Goal: Task Accomplishment & Management: Complete application form

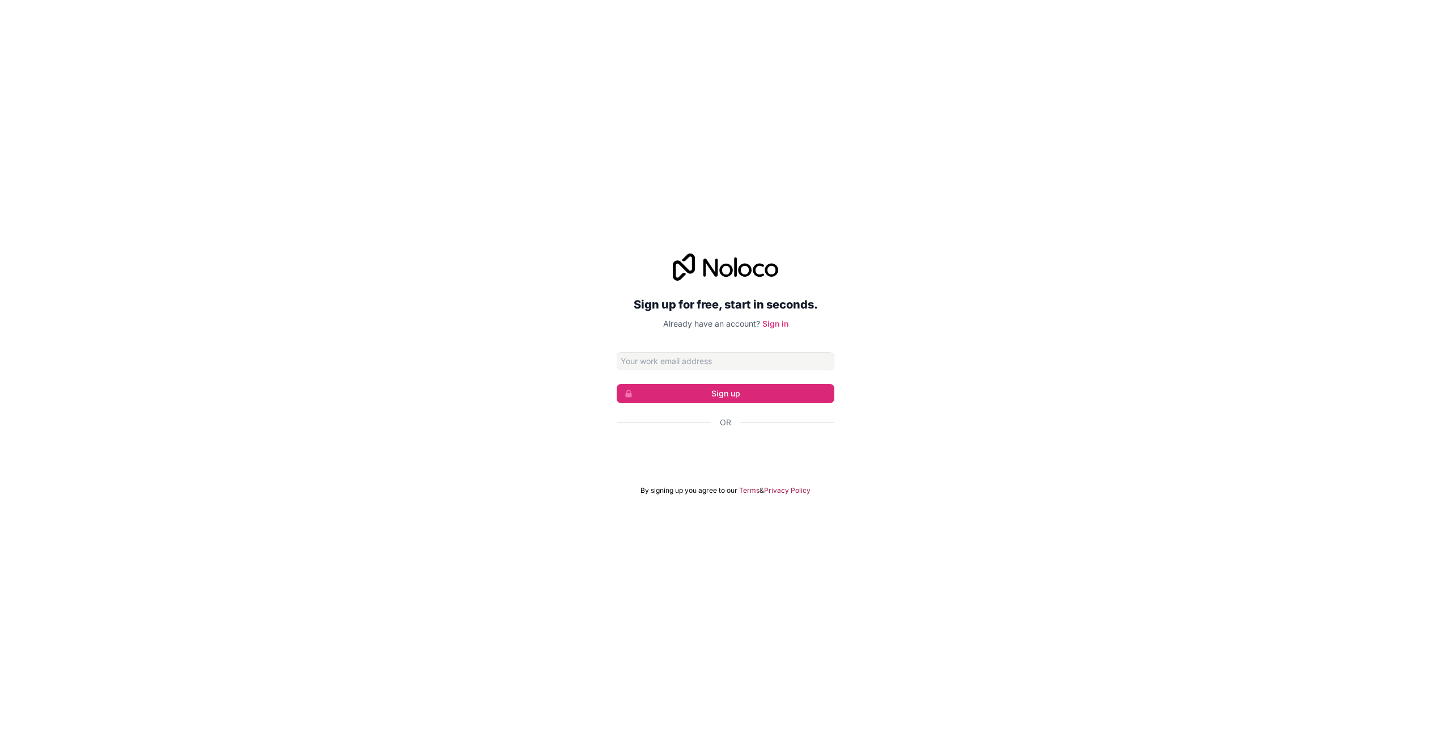
click at [686, 361] on input "Email address" at bounding box center [726, 361] width 218 height 18
click at [959, 325] on div "Sign up for free, start in seconds. Already have an account? Sign in Sign up Or…" at bounding box center [725, 374] width 1451 height 273
click at [728, 359] on input "Email address" at bounding box center [726, 361] width 218 height 18
type input "dionign13@gmail.com"
click button "Sign up" at bounding box center [726, 393] width 218 height 19
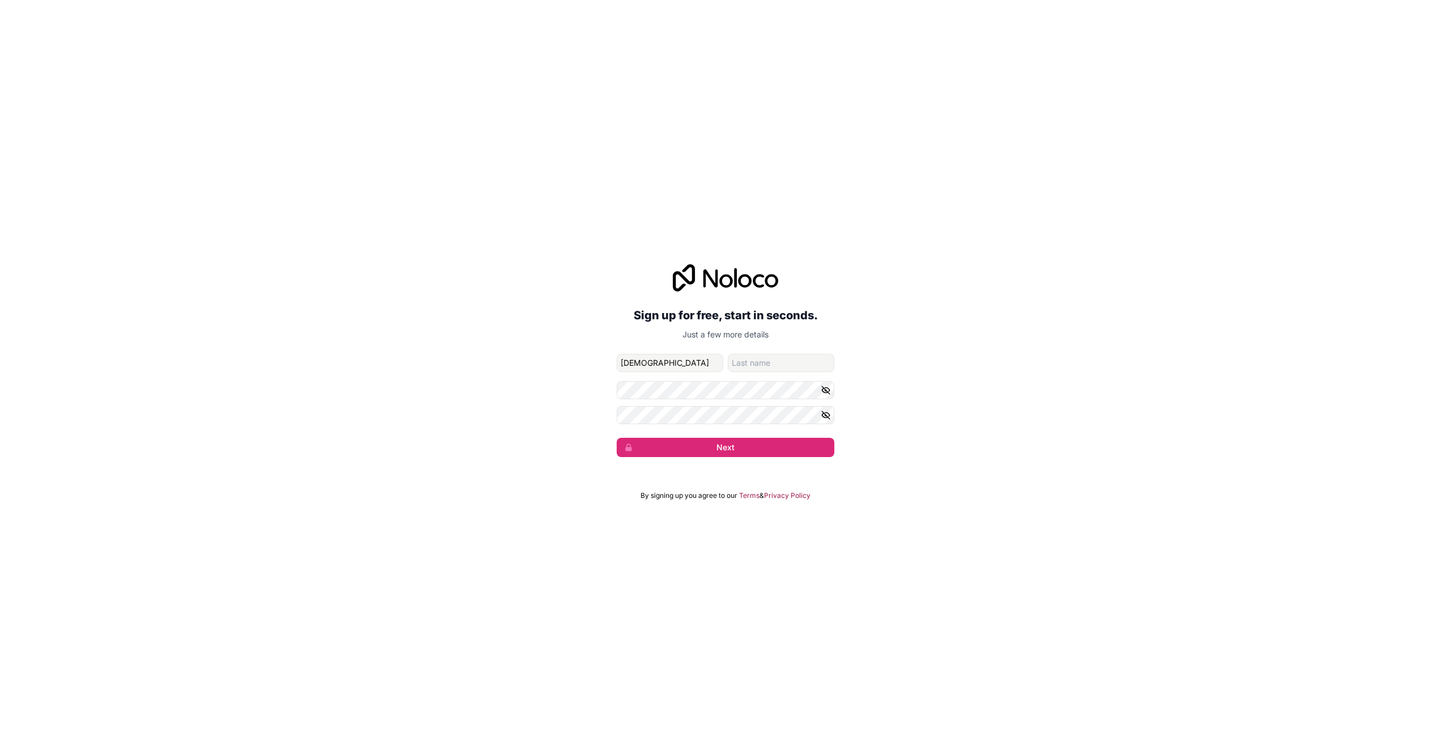
type input "dio"
type input "nign"
click at [826, 388] on icon "button" at bounding box center [826, 390] width 10 height 10
click at [827, 413] on icon "button" at bounding box center [826, 415] width 10 height 10
click at [730, 447] on button "Next" at bounding box center [726, 447] width 218 height 19
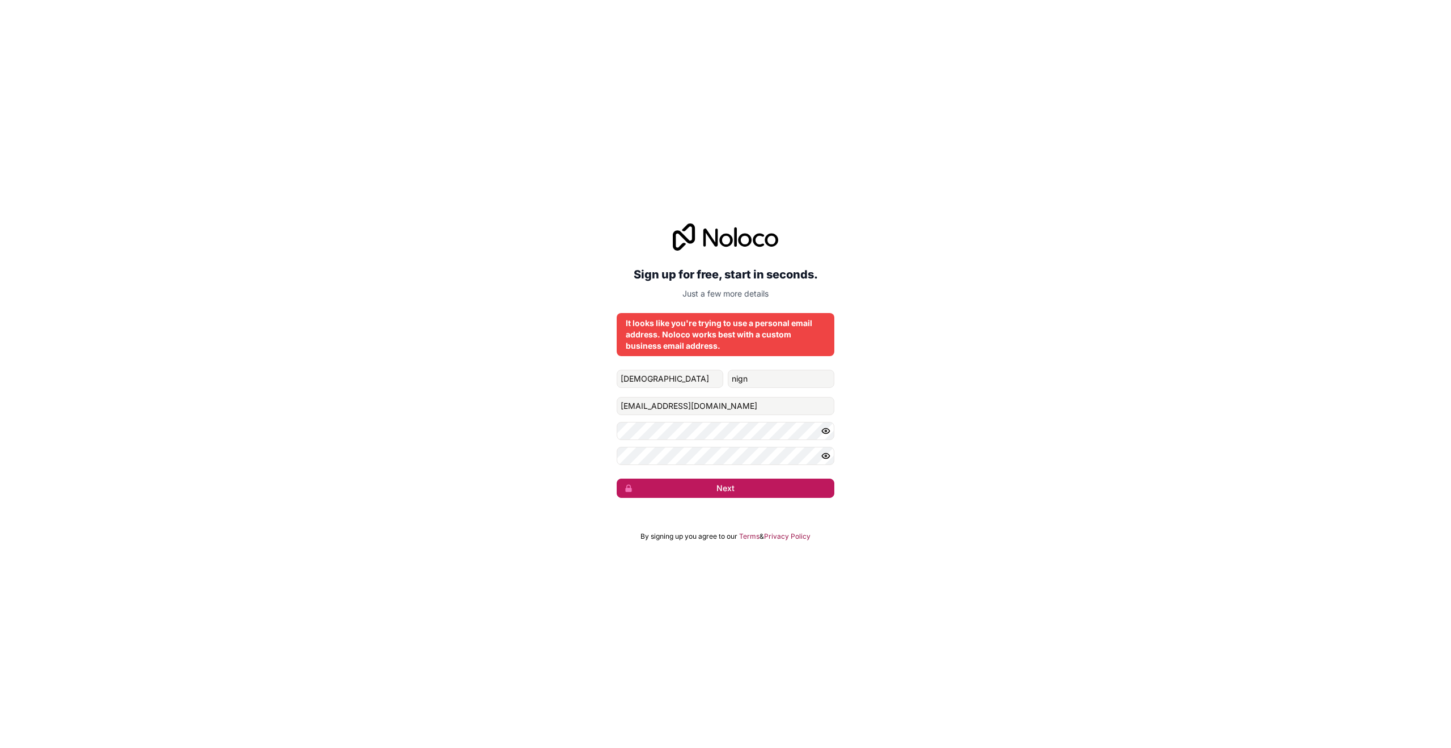
click at [709, 488] on button "Next" at bounding box center [726, 487] width 218 height 19
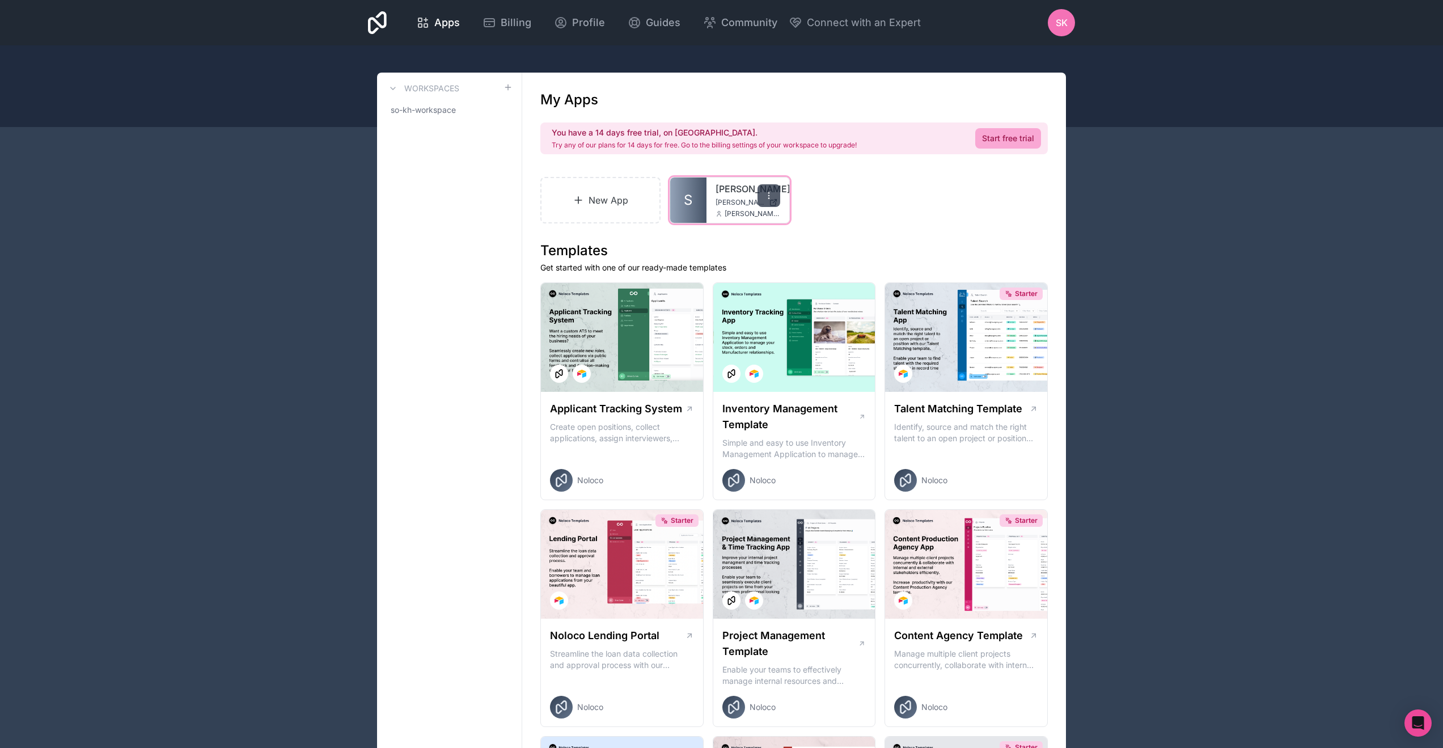
click at [768, 193] on icon at bounding box center [768, 195] width 9 height 9
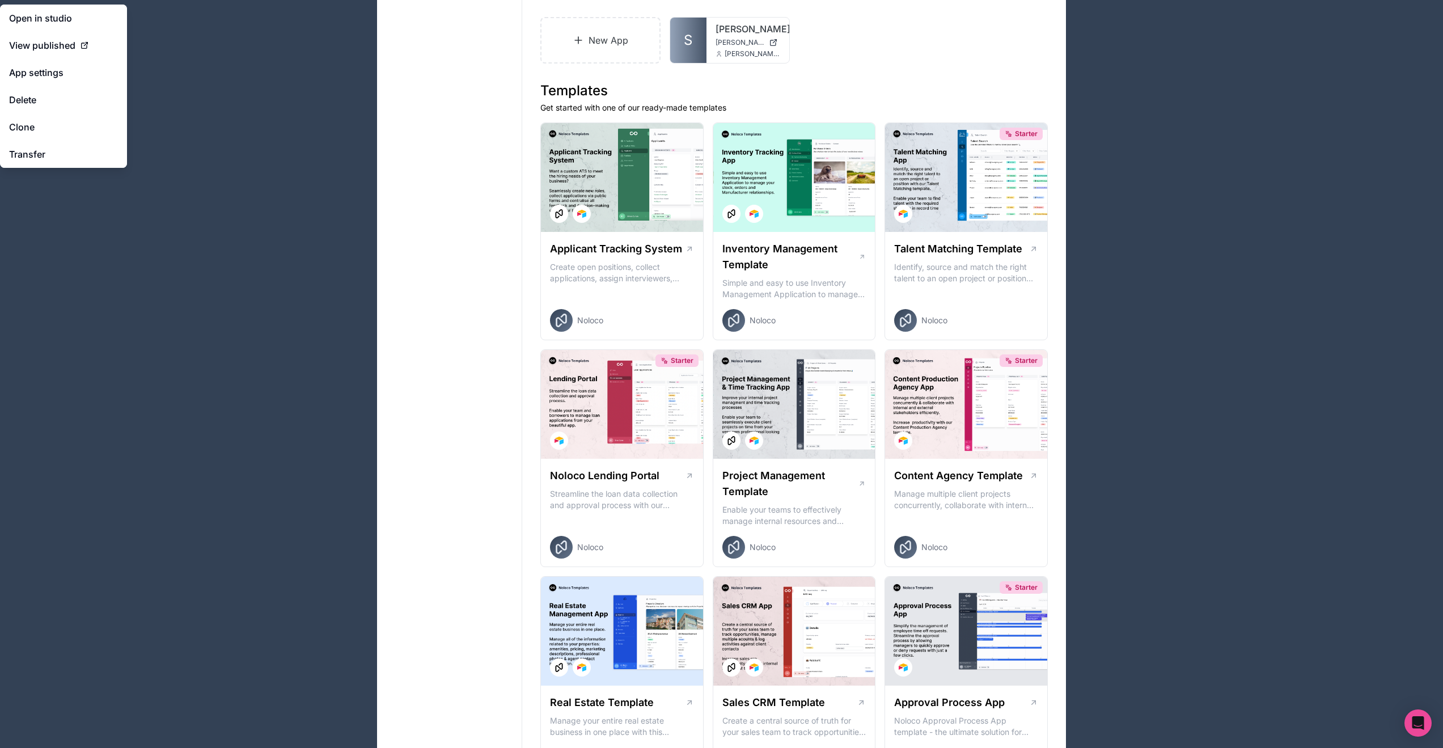
scroll to position [24, 0]
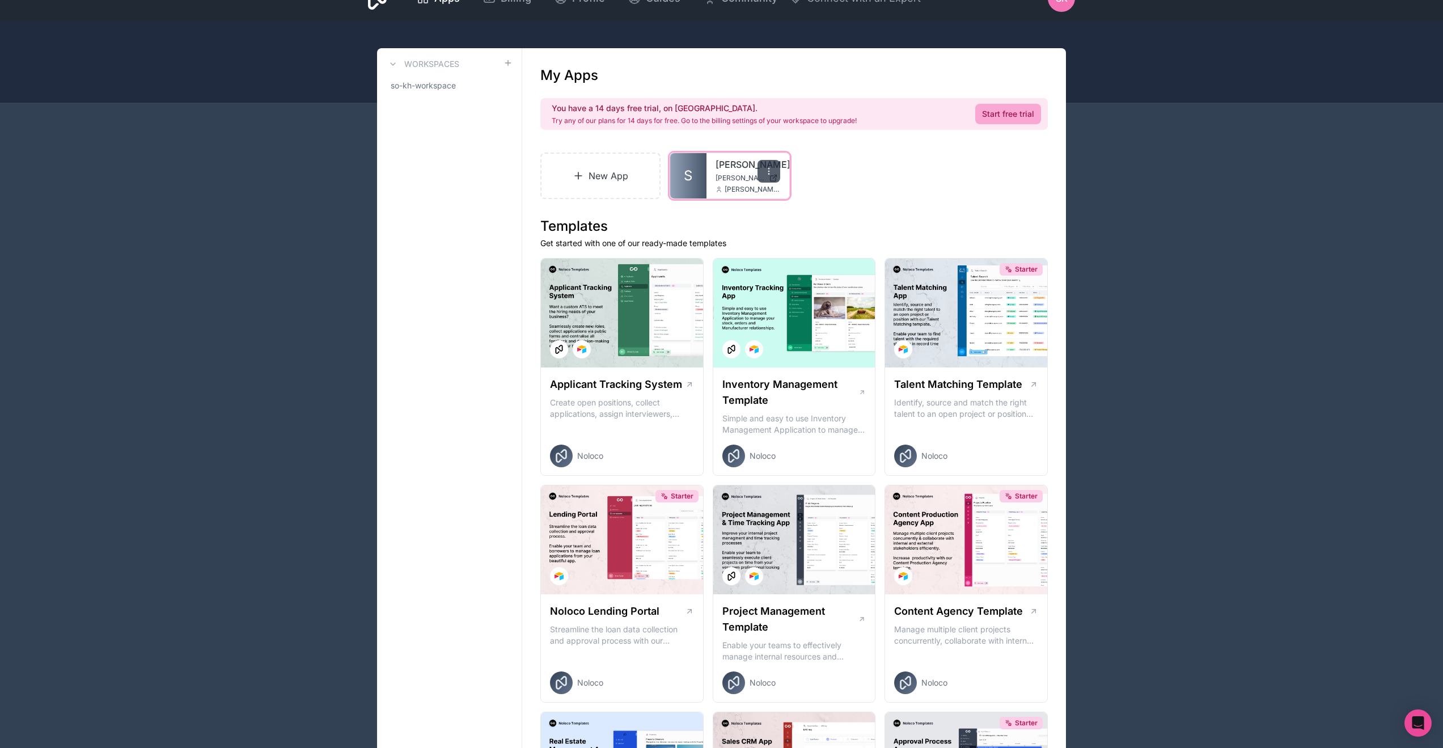
click at [774, 171] on div at bounding box center [768, 171] width 23 height 23
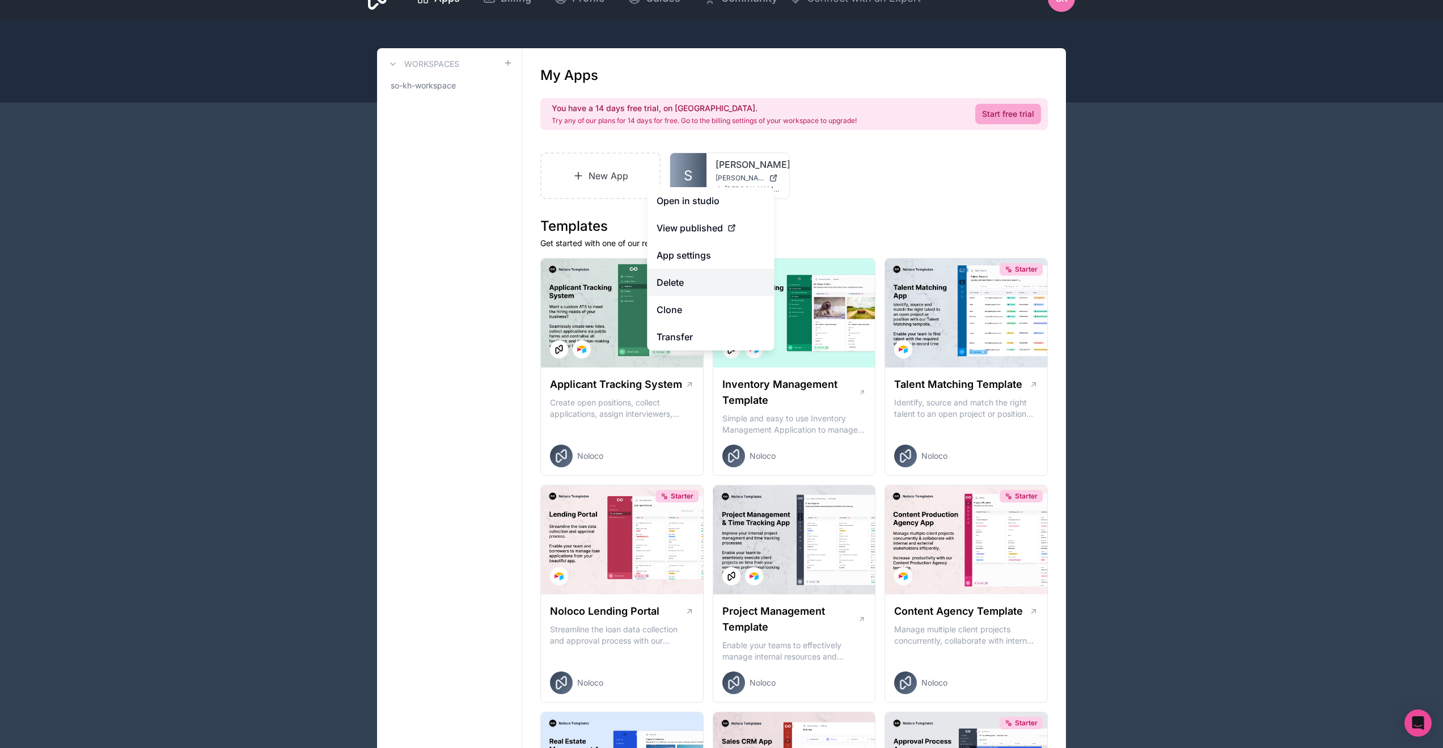
click at [698, 284] on button "Delete" at bounding box center [710, 282] width 127 height 27
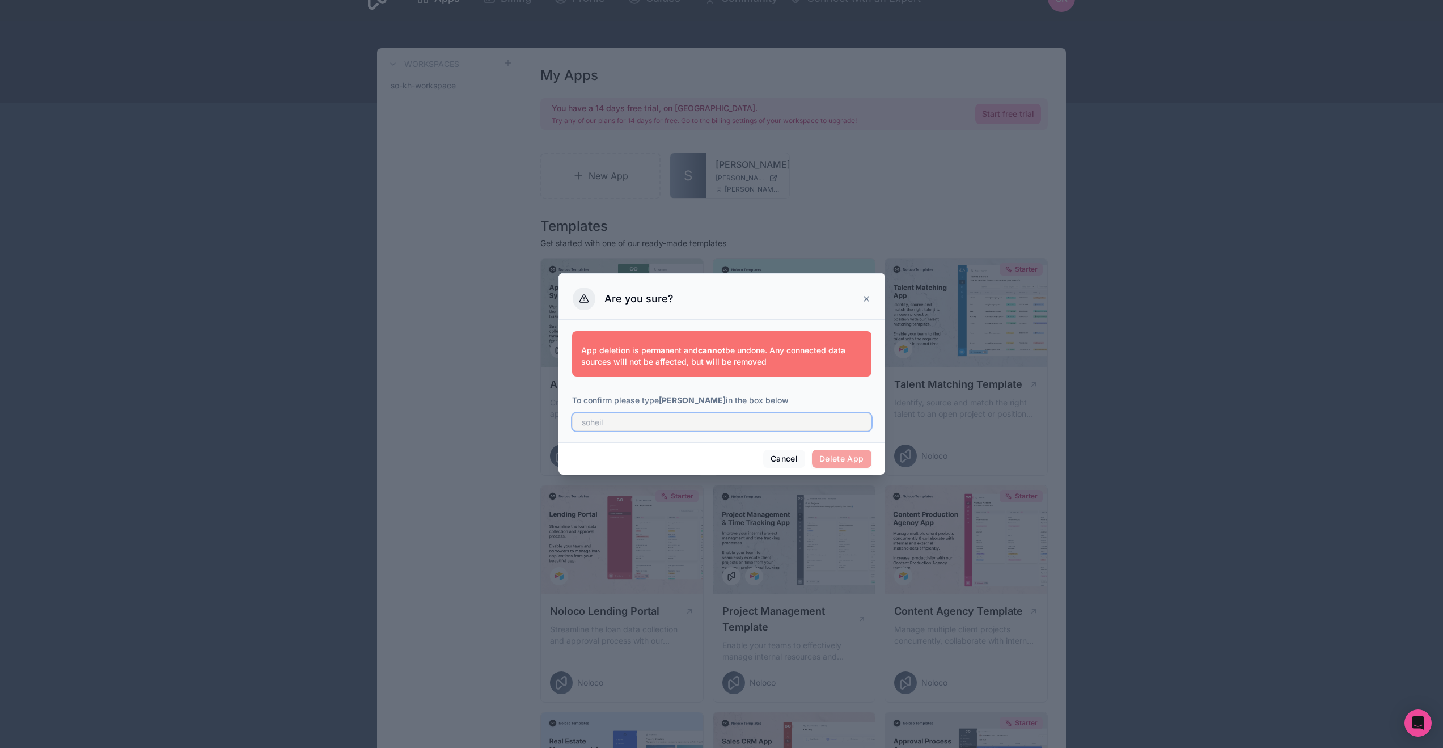
click at [658, 419] on input "text" at bounding box center [721, 422] width 299 height 18
type input "soheil"
click at [828, 461] on button "Delete App" at bounding box center [842, 459] width 60 height 18
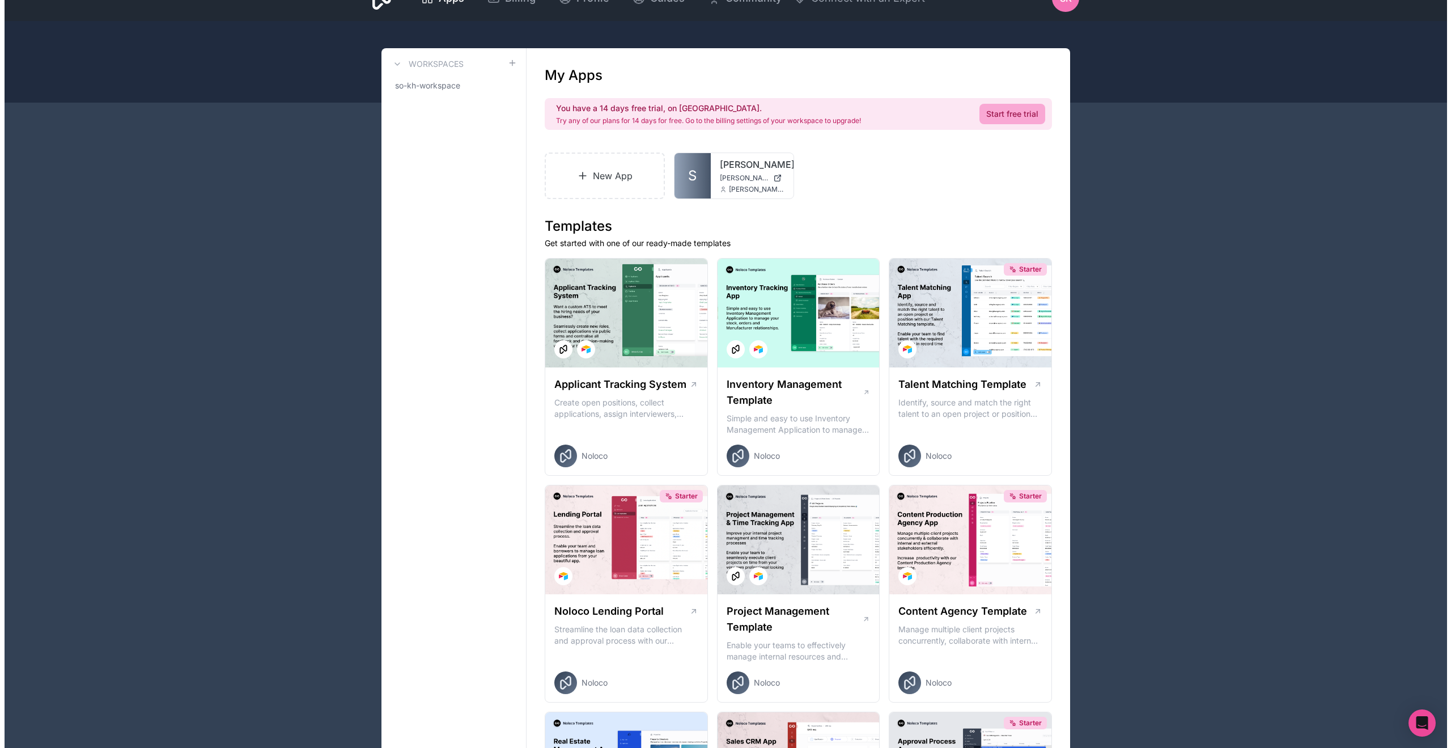
scroll to position [0, 0]
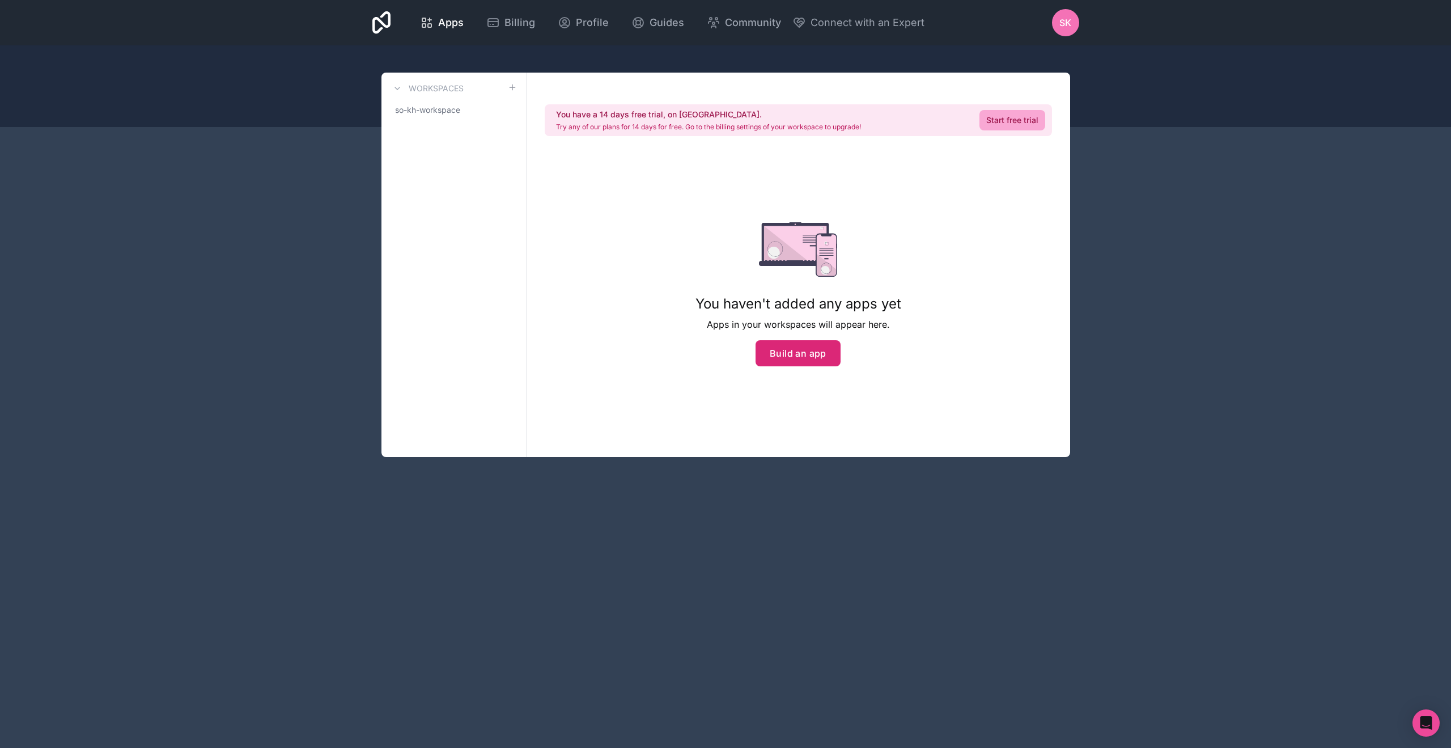
click at [807, 361] on button "Build an app" at bounding box center [798, 353] width 85 height 26
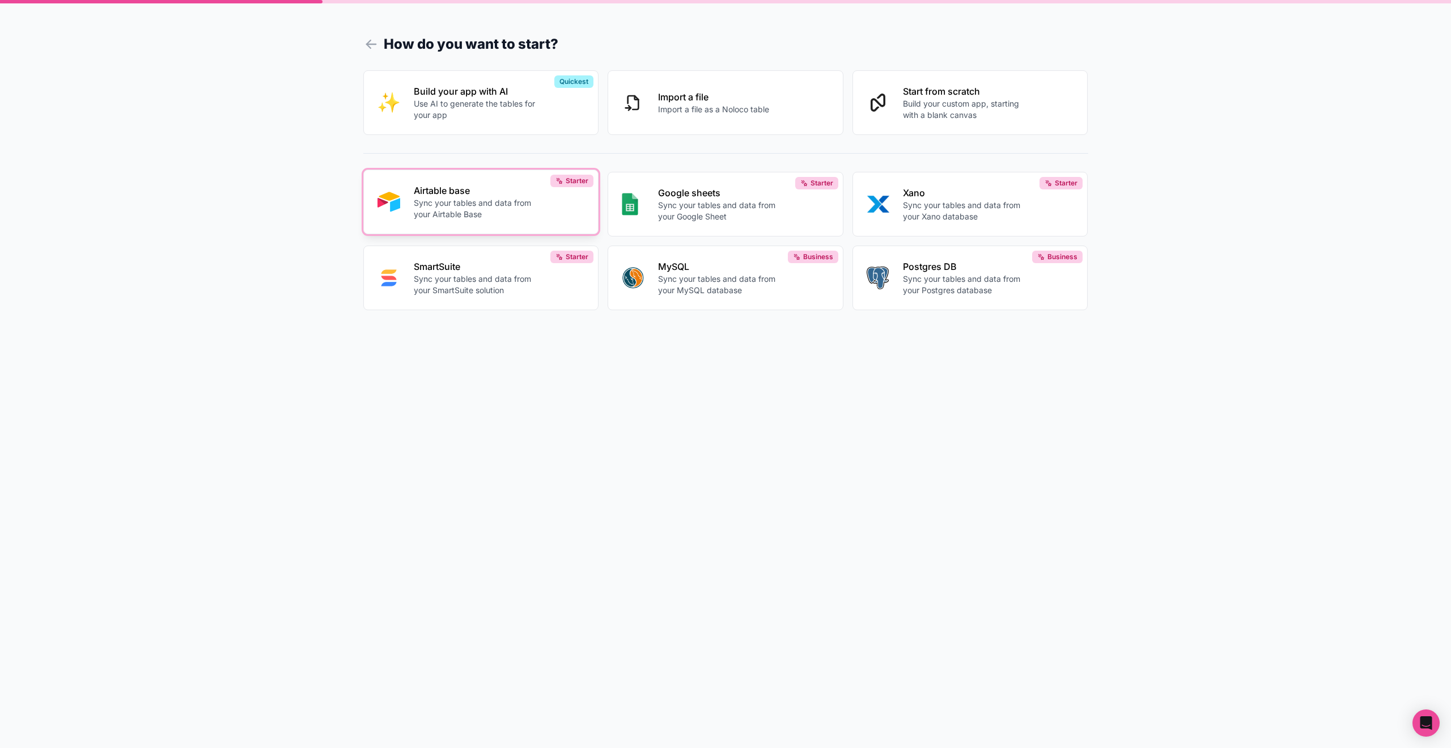
click at [532, 190] on p "Airtable base" at bounding box center [477, 191] width 126 height 14
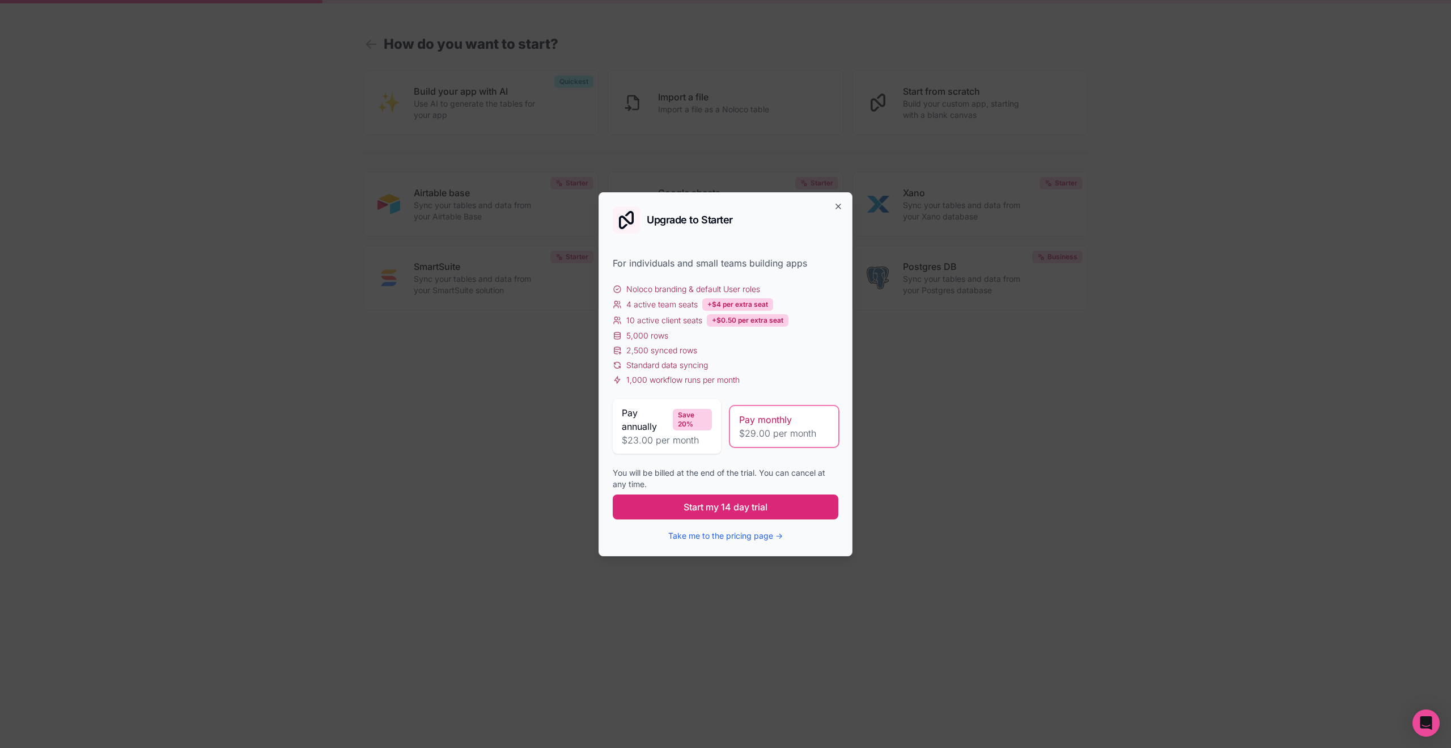
click at [709, 507] on span "Start my 14 day trial" at bounding box center [726, 507] width 84 height 14
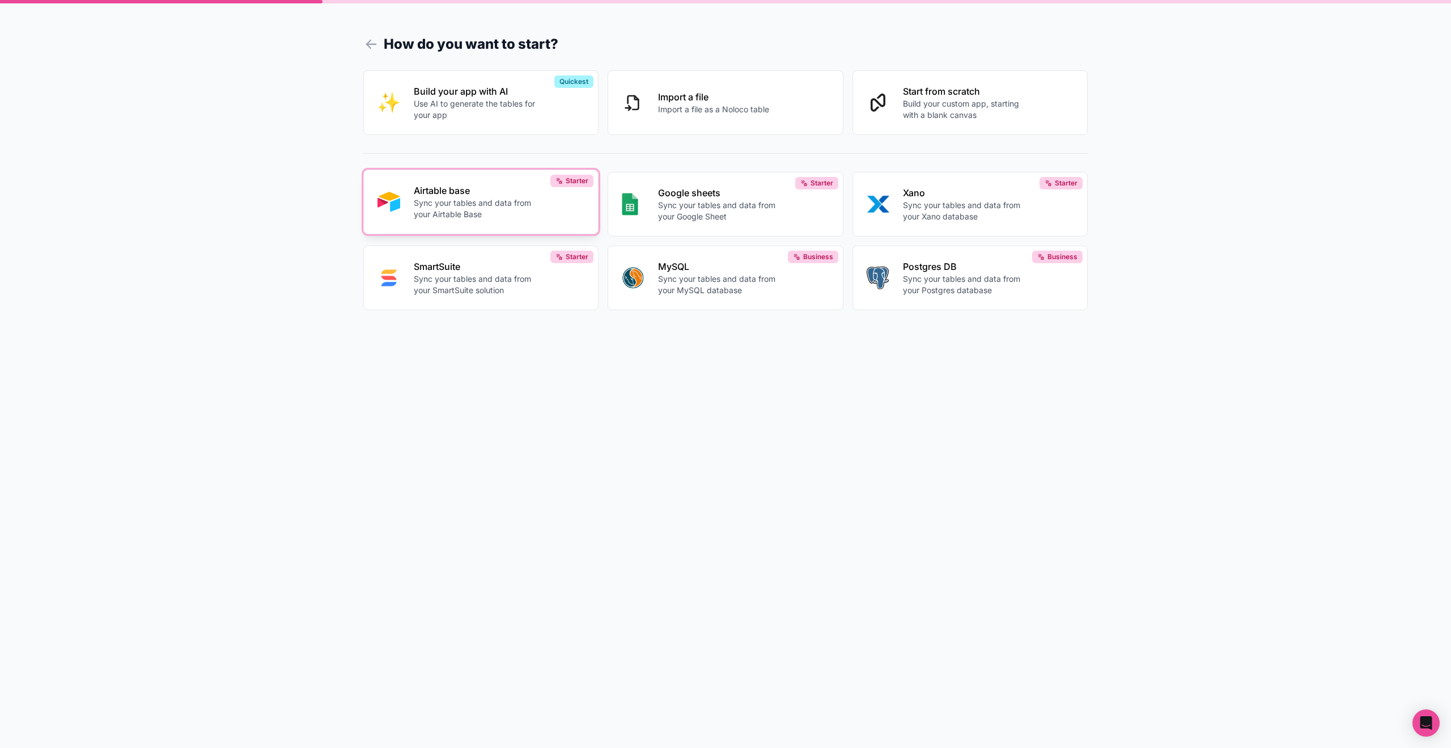
click at [516, 215] on p "Sync your tables and data from your Airtable Base" at bounding box center [477, 208] width 126 height 23
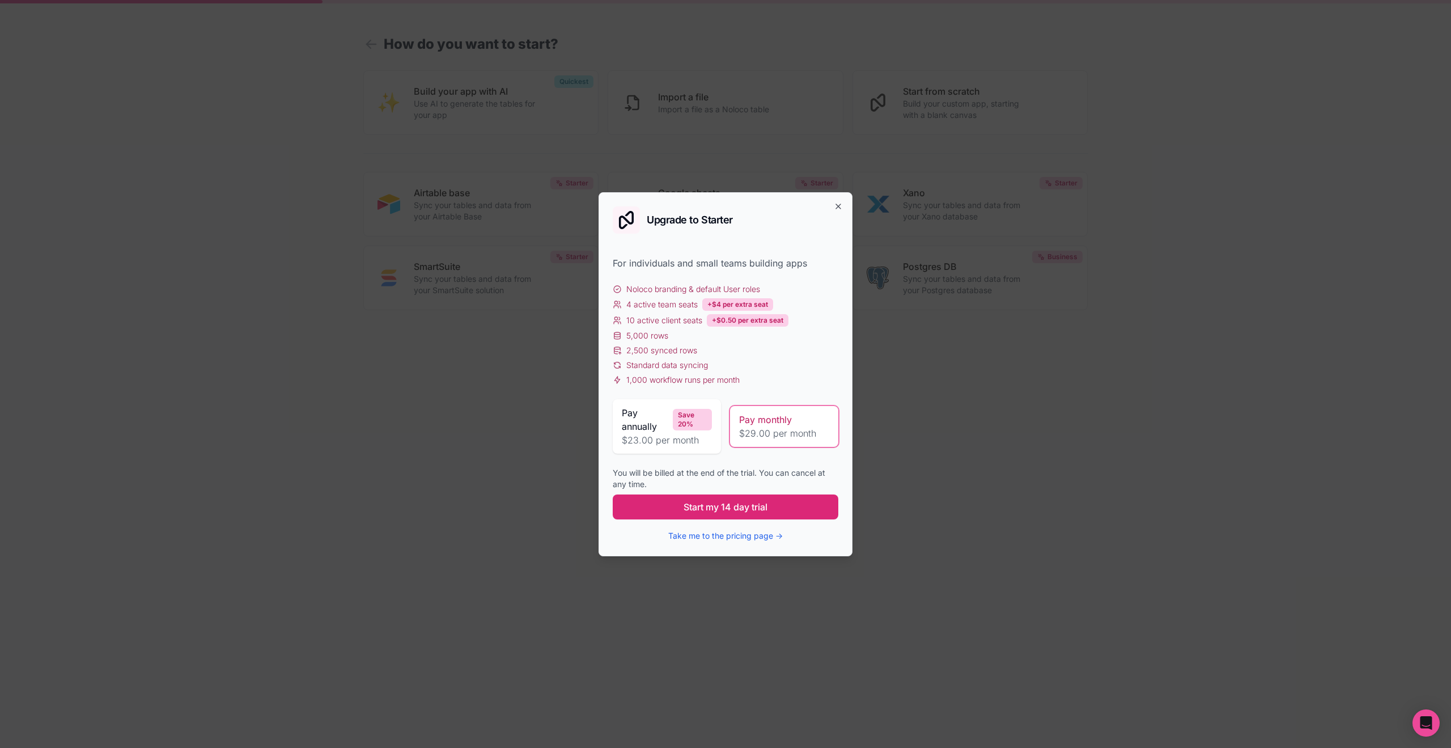
click at [689, 510] on span "Start my 14 day trial" at bounding box center [726, 507] width 84 height 14
